Goal: Task Accomplishment & Management: Use online tool/utility

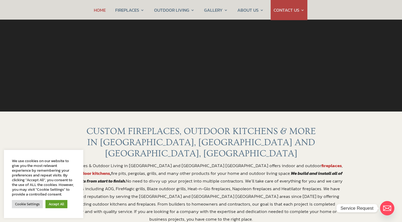
scroll to position [153, 0]
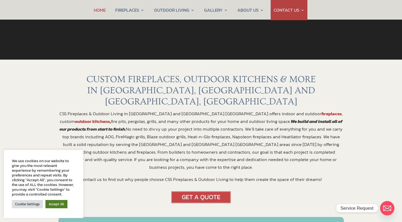
click at [53, 202] on link "Accept All" at bounding box center [56, 204] width 22 height 8
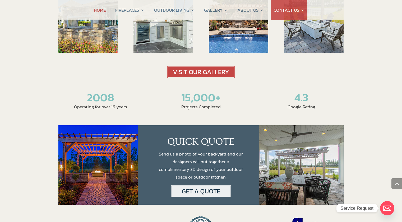
scroll to position [822, 0]
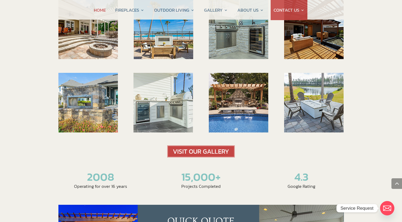
click at [216, 145] on img at bounding box center [200, 151] width 67 height 12
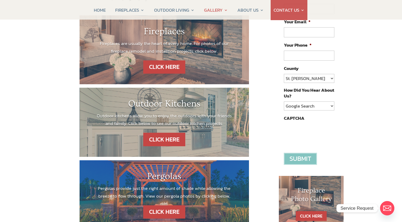
scroll to position [71, 0]
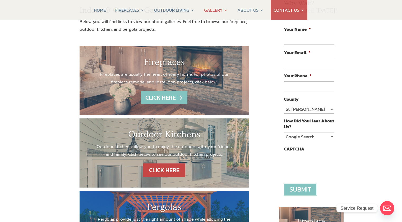
click at [163, 99] on link "CLICK HERE" at bounding box center [164, 97] width 46 height 13
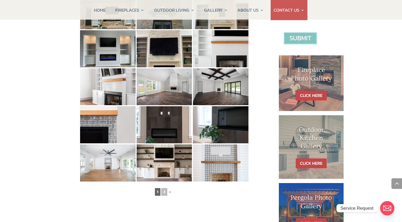
scroll to position [341, 0]
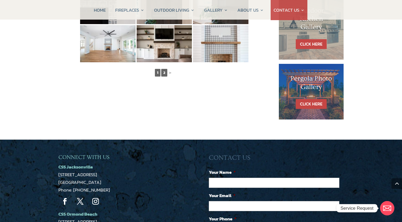
click at [167, 72] on link "2" at bounding box center [164, 73] width 6 height 8
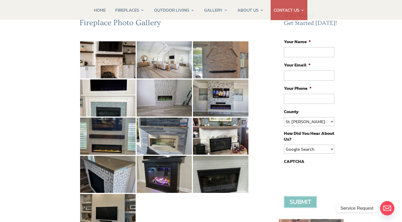
scroll to position [59, 0]
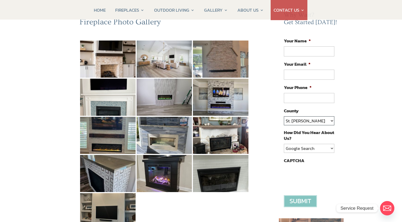
click at [311, 117] on select "St. [PERSON_NAME] Volusia Flagler [PERSON_NAME] Nassau Other" at bounding box center [309, 120] width 50 height 9
select select "[PERSON_NAME]"
click at [284, 116] on select "St. [PERSON_NAME] Volusia Flagler [PERSON_NAME] Nassau Other" at bounding box center [309, 120] width 50 height 9
click at [306, 52] on input "Your Name *" at bounding box center [309, 51] width 50 height 10
click at [270, 107] on div "Fireplace Photo Gallery ◄ 1 2 Why Wait? Get Started [DATE]! Your Name * Your Em…" at bounding box center [201, 208] width 286 height 395
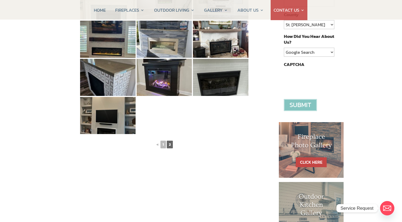
scroll to position [0, 0]
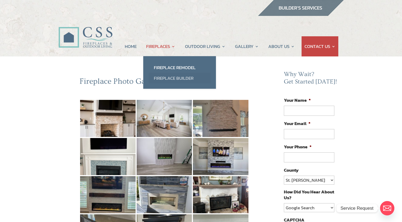
click at [177, 79] on link "Fireplace Builder" at bounding box center [180, 78] width 62 height 11
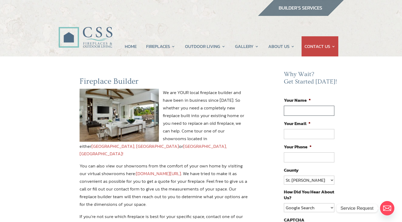
click at [301, 109] on input "Your Name *" at bounding box center [309, 110] width 50 height 10
type input "M"
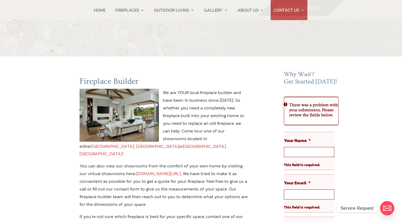
scroll to position [70, 0]
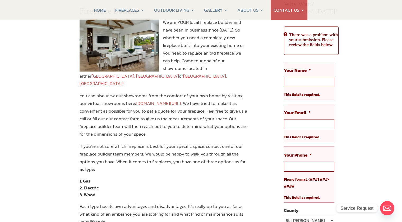
click at [268, 131] on div "Fireplace Builder We are YOUR local fireplace builder and have been in business…" at bounding box center [164, 140] width 212 height 269
